Goal: Task Accomplishment & Management: Manage account settings

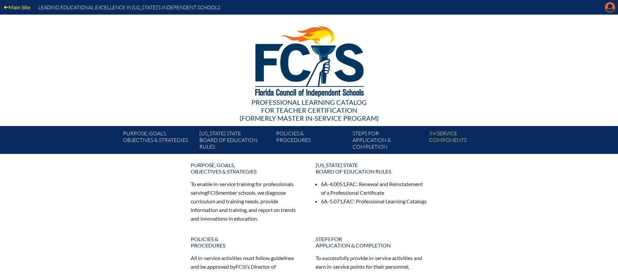
click at [609, 12] on icon "Manage account" at bounding box center [609, 7] width 11 height 11
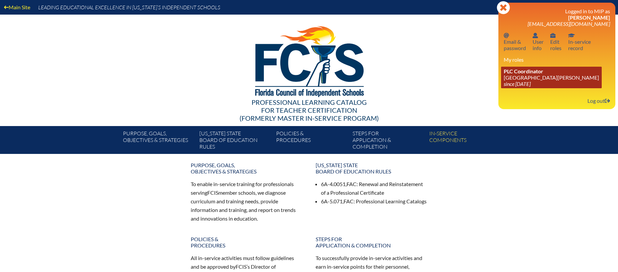
click at [523, 81] on icon "since [DATE]" at bounding box center [516, 84] width 27 height 6
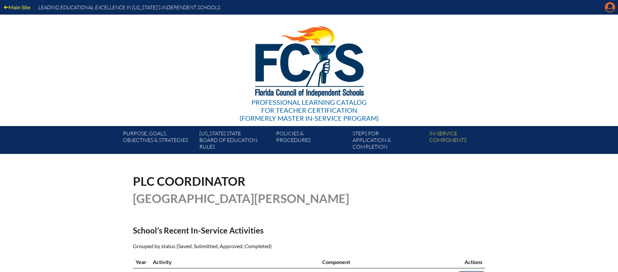
click at [611, 11] on icon "Manage account" at bounding box center [609, 7] width 11 height 11
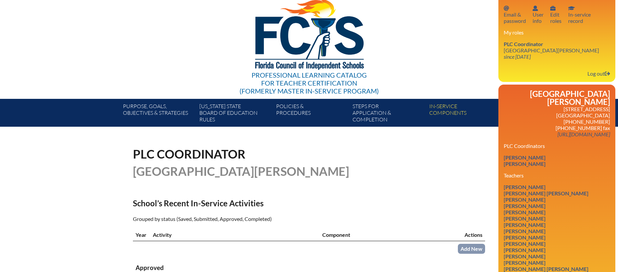
scroll to position [56, 0]
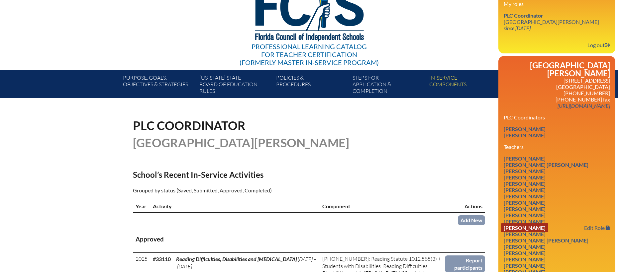
click at [526, 223] on link "Christine Franzoni" at bounding box center [524, 227] width 47 height 9
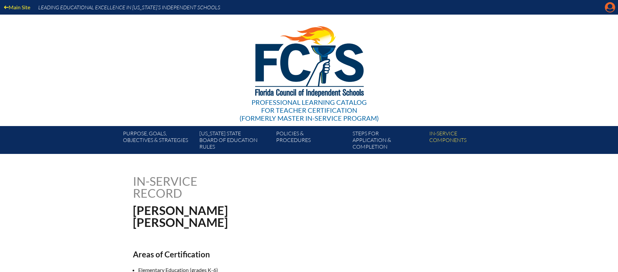
click at [610, 9] on icon "Manage account" at bounding box center [609, 7] width 11 height 11
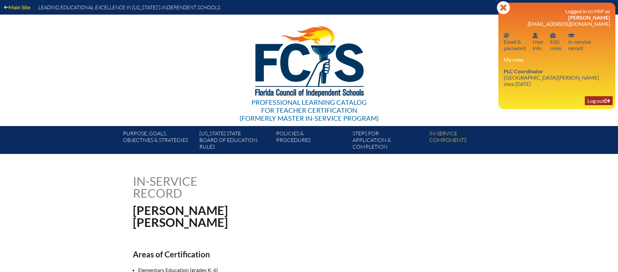
click at [593, 98] on link "Log out Log out" at bounding box center [598, 100] width 28 height 9
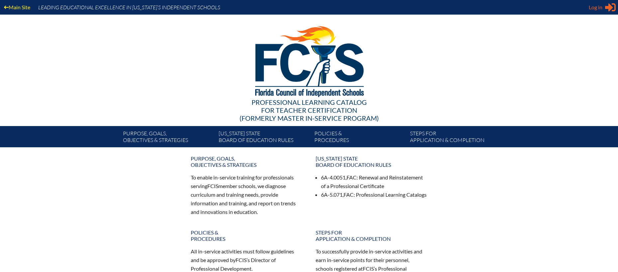
type input "[EMAIL_ADDRESS][DOMAIN_NAME]"
click at [595, 8] on span "Log in" at bounding box center [595, 7] width 14 height 8
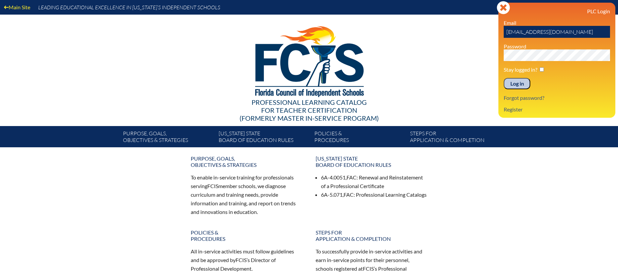
drag, startPoint x: 567, startPoint y: 33, endPoint x: 475, endPoint y: 28, distance: 91.8
click at [475, 28] on div "Main Site Leading Educational Excellence in Florida’s Independent Schools Profe…" at bounding box center [309, 73] width 618 height 147
click at [427, 71] on div at bounding box center [309, 61] width 383 height 92
click at [485, 51] on div "Main Site Leading Educational Excellence in Florida’s Independent Schools Profe…" at bounding box center [309, 73] width 618 height 147
click at [520, 32] on input "text" at bounding box center [556, 32] width 106 height 12
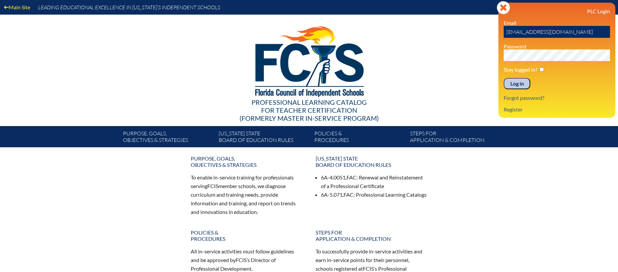
type input "cfranzoni@sjcds.net"
click at [503, 78] on input "Log in" at bounding box center [516, 83] width 27 height 11
